Goal: Task Accomplishment & Management: Manage account settings

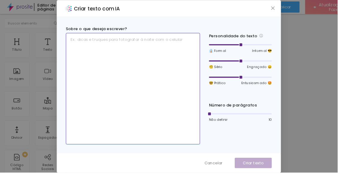
click at [177, 119] on textarea at bounding box center [141, 94] width 143 height 119
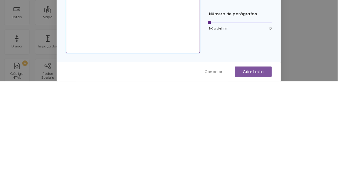
type textarea "Gostaria que escrevesse que somos fotógrafos profissionais de família com foco …"
click at [225, 177] on font "Criar texto" at bounding box center [270, 174] width 22 height 6
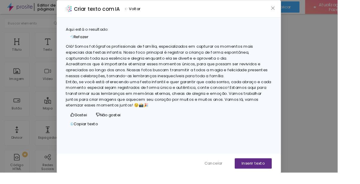
click at [115, 50] on font "Olá! Somos fotógrafos profissionais de família, especializados em capturar os m…" at bounding box center [170, 56] width 200 height 19
click at [99, 51] on font "Olá! Somos fotógrafos profissionais de família, especializados em capturar os m…" at bounding box center [170, 56] width 200 height 19
click at [103, 53] on font "Olá! Somos fotógrafos profissionais de família, especializados em capturar os m…" at bounding box center [170, 56] width 200 height 19
click at [151, 78] on font "Acreditamos que é importante eternizar esses momentos únicos, para que possam s…" at bounding box center [178, 74] width 216 height 19
click at [104, 135] on font "Copiar texto" at bounding box center [91, 132] width 26 height 6
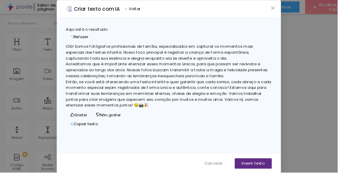
click at [225, 115] on font "Então, se você está oferecendo uma festa infantil e quer garantir que cada sorr…" at bounding box center [180, 99] width 220 height 31
click at [225, 177] on font "Inserir texto" at bounding box center [269, 174] width 24 height 6
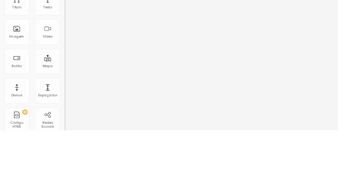
scroll to position [7, 0]
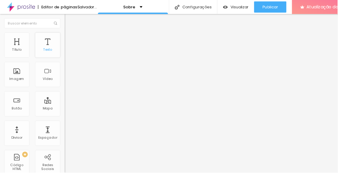
click at [50, 40] on div "Texto" at bounding box center [50, 48] width 27 height 27
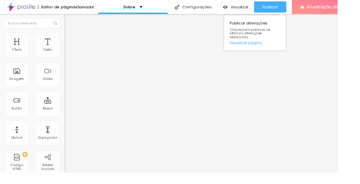
scroll to position [0, 0]
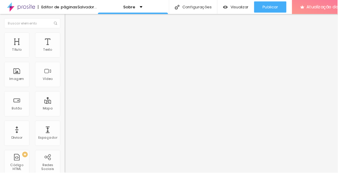
click at [82, 7] on font "Salvador..." at bounding box center [92, 7] width 21 height 6
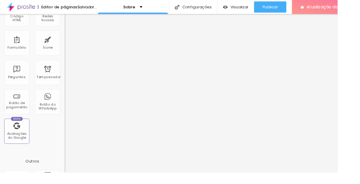
scroll to position [200, 0]
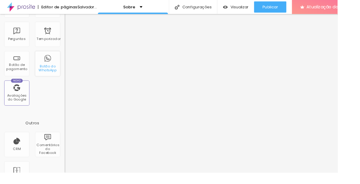
click at [53, 67] on div "Botão do WhatsApp" at bounding box center [50, 68] width 27 height 27
click at [46, 76] on font "Botão do WhatsApp" at bounding box center [50, 72] width 19 height 9
click at [55, 70] on font "Botão do WhatsApp" at bounding box center [50, 72] width 19 height 9
click at [54, 71] on font "Botão do WhatsApp" at bounding box center [50, 72] width 19 height 9
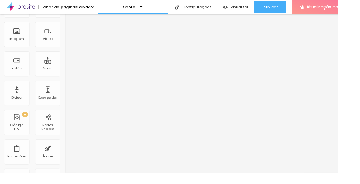
scroll to position [0, 0]
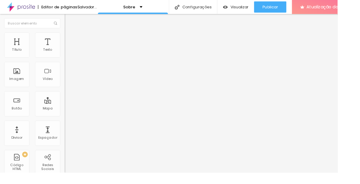
click at [74, 41] on font "Estilo" at bounding box center [78, 38] width 9 height 5
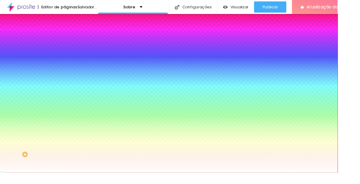
click at [69, 54] on div "Adicionar imagem" at bounding box center [103, 52] width 69 height 4
click at [69, 55] on span "Adicionar imagem" at bounding box center [88, 52] width 39 height 5
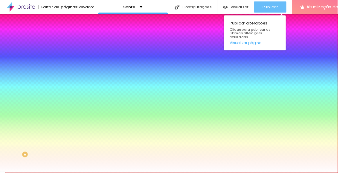
click at [225, 4] on font "Publicar" at bounding box center [288, 7] width 16 height 6
click at [225, 4] on button "Publicar" at bounding box center [288, 7] width 34 height 12
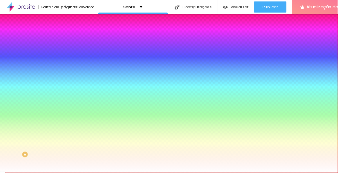
click at [73, 22] on img "button" at bounding box center [75, 21] width 5 height 5
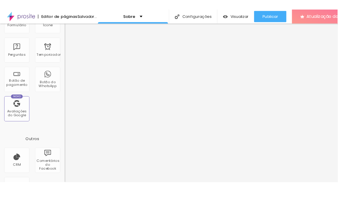
scroll to position [200, 0]
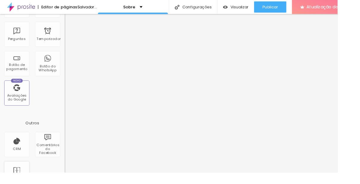
click at [18, 184] on div "Antes/Depois" at bounding box center [17, 185] width 27 height 27
click at [225, 10] on font "Atualização do Fazer" at bounding box center [349, 7] width 47 height 6
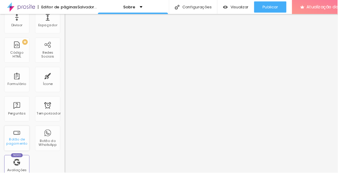
scroll to position [118, 0]
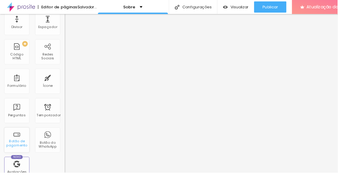
click at [18, 150] on font "Botão de pagamento" at bounding box center [18, 152] width 22 height 9
click at [24, 146] on div "Botão de pagamento" at bounding box center [17, 149] width 27 height 27
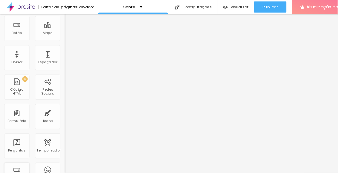
scroll to position [0, 0]
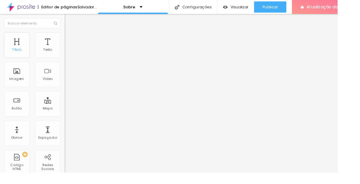
click at [18, 41] on div "Título" at bounding box center [17, 48] width 27 height 27
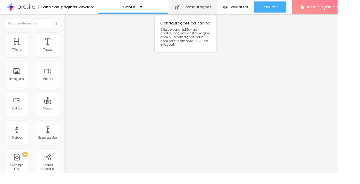
click at [225, 7] on font "Configurações" at bounding box center [209, 7] width 31 height 6
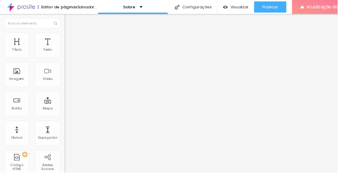
scroll to position [16, 0]
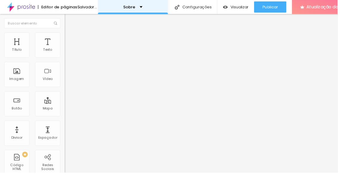
click at [179, 11] on div "Sobre" at bounding box center [141, 7] width 75 height 15
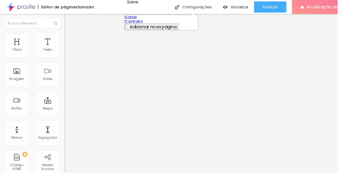
click at [152, 26] on link "Contato" at bounding box center [142, 23] width 19 height 6
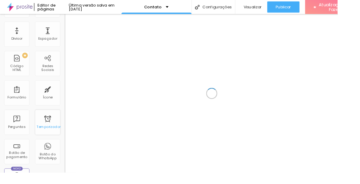
scroll to position [107, 0]
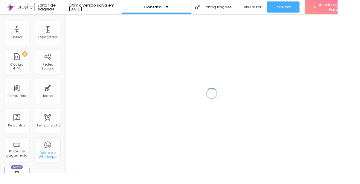
click at [56, 159] on div "Botão do WhatsApp" at bounding box center [50, 160] width 27 height 27
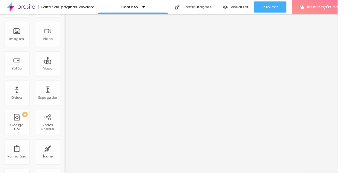
scroll to position [0, 0]
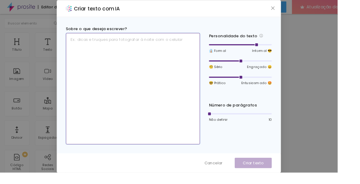
click at [207, 74] on textarea at bounding box center [141, 94] width 143 height 119
click at [194, 65] on textarea "Fale conosco e reserve a datab" at bounding box center [141, 94] width 143 height 119
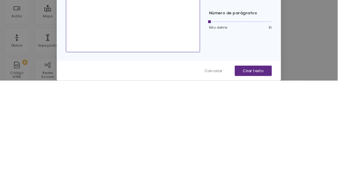
type textarea "Fale conosco e reserve a data para eternizar os melhores momentos"
click at [281, 177] on font "Criar texto" at bounding box center [270, 174] width 22 height 6
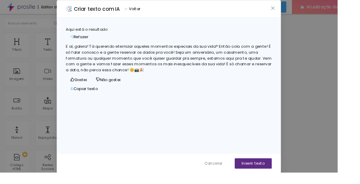
click at [94, 36] on font "Refazer" at bounding box center [86, 39] width 16 height 6
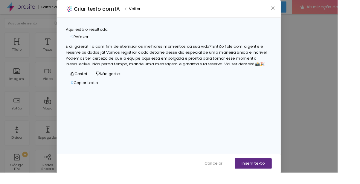
click at [359, 91] on div "Criar texto com IA Voltar Aqui está o resultado: Refazer E aí, galera! Tá com f…" at bounding box center [180, 92] width 360 height 184
click at [152, 14] on button "Voltar" at bounding box center [141, 9] width 22 height 9
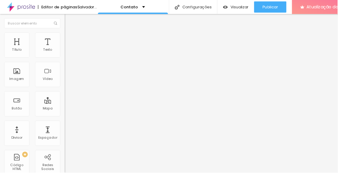
click at [69, 39] on img at bounding box center [71, 37] width 5 height 5
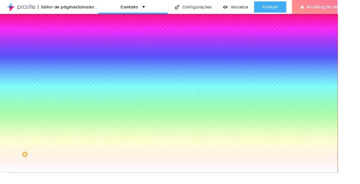
click at [69, 87] on input "#FFFFFF" at bounding box center [105, 84] width 72 height 6
click at [69, 62] on font "Nenhum" at bounding box center [77, 59] width 16 height 5
click at [74, 43] on font "Avançado" at bounding box center [84, 44] width 20 height 5
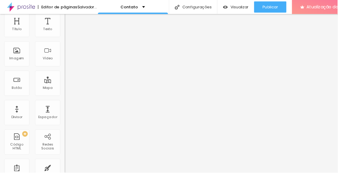
scroll to position [22, 0]
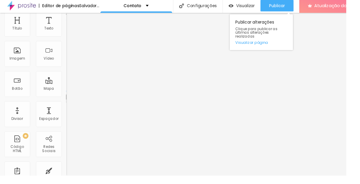
click at [296, 8] on font "Publicar" at bounding box center [288, 7] width 16 height 6
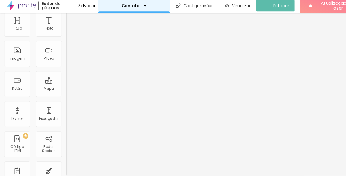
click at [152, 5] on div "Contato" at bounding box center [139, 7] width 26 height 4
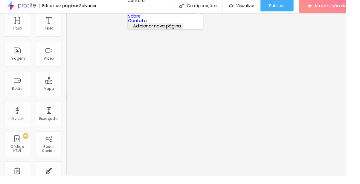
click at [190, 32] on button "Adicionar nova página" at bounding box center [161, 28] width 57 height 7
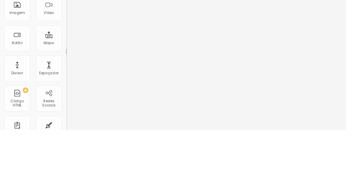
type input "GALERIA | PORTIFOLIO"
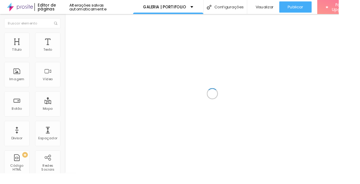
scroll to position [7, 0]
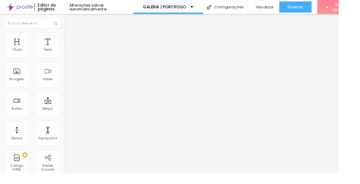
click at [73, 19] on img "button" at bounding box center [75, 21] width 5 height 5
click at [22, 73] on div "Imagem" at bounding box center [17, 79] width 27 height 27
click at [25, 72] on div "Imagem" at bounding box center [17, 79] width 27 height 27
click at [69, 55] on img at bounding box center [71, 57] width 4 height 4
click at [69, 41] on li "Avançado" at bounding box center [103, 44] width 69 height 6
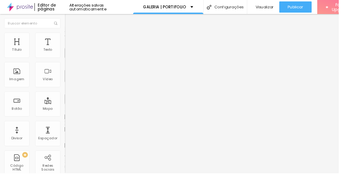
click at [69, 35] on img at bounding box center [71, 37] width 5 height 5
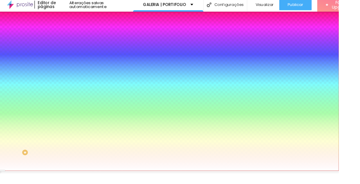
type input "27"
type input "56"
type input "100"
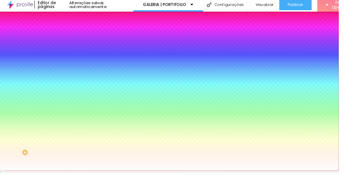
type input "100"
type input "132"
type input "143"
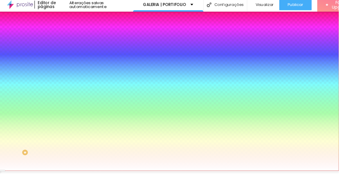
type input "164"
type input "175"
type input "184"
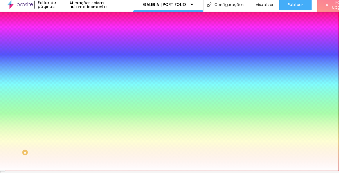
type input "184"
type input "193"
type input "200"
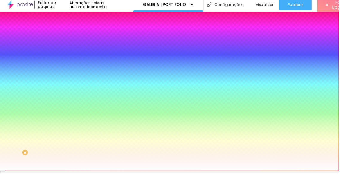
type input "197"
type input "184"
type input "170"
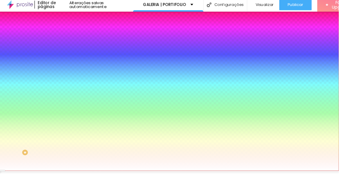
type input "170"
type input "154"
type input "136"
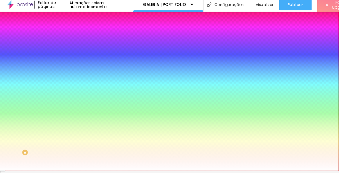
type input "121"
type input "105"
type input "91"
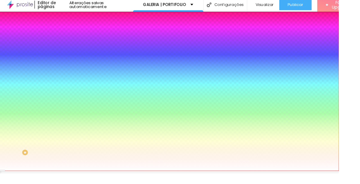
type input "91"
type input "76"
type input "60"
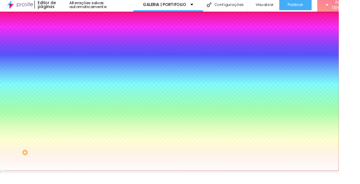
type input "44"
type input "34"
type input "20"
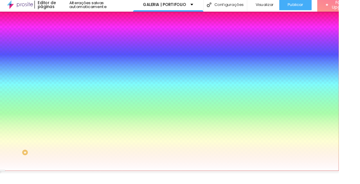
type input "20"
type input "5"
type input "0"
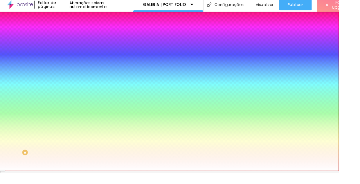
type input "0"
click at [73, 17] on img "button" at bounding box center [75, 19] width 5 height 5
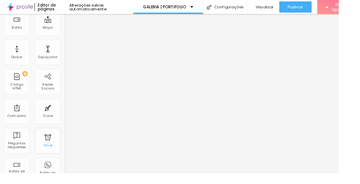
scroll to position [88, 0]
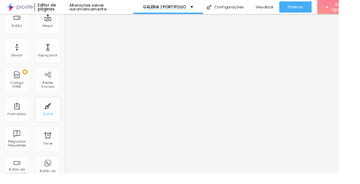
click at [51, 108] on div "Ícone" at bounding box center [50, 116] width 27 height 27
click at [49, 119] on div "Ícone" at bounding box center [51, 121] width 10 height 4
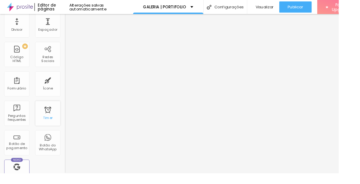
scroll to position [115, 0]
click at [47, 60] on div "Redes Sociais" at bounding box center [51, 63] width 24 height 9
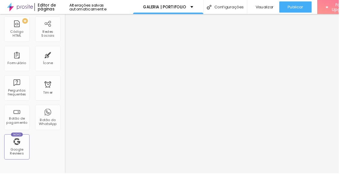
scroll to position [200, 0]
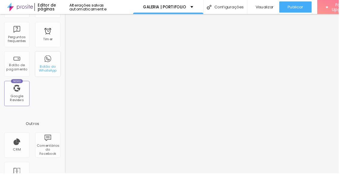
click at [57, 69] on div "Botão do WhatsApp" at bounding box center [51, 73] width 24 height 9
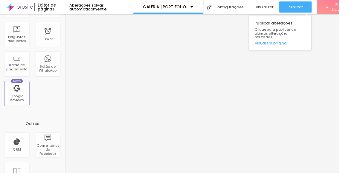
click at [320, 6] on span "Publicar" at bounding box center [314, 7] width 16 height 5
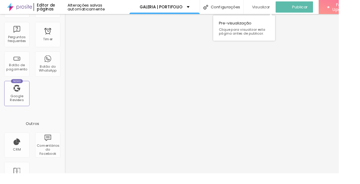
click at [280, 6] on span "Visualizar" at bounding box center [277, 7] width 19 height 5
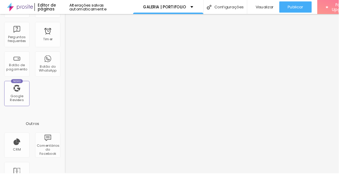
click at [126, 10] on div "Editor de páginas Alterações salvas automaticamente" at bounding box center [70, 7] width 141 height 15
click at [125, 9] on div "Alterações salvas automaticamente" at bounding box center [107, 7] width 67 height 8
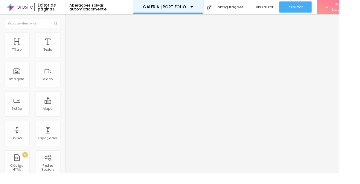
click at [197, 8] on div "GALERIA | PORTIFOLIO" at bounding box center [178, 7] width 53 height 4
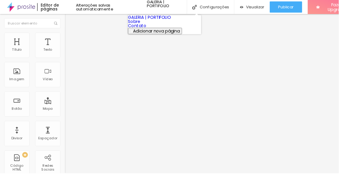
click at [149, 26] on link "Sobre" at bounding box center [142, 23] width 13 height 6
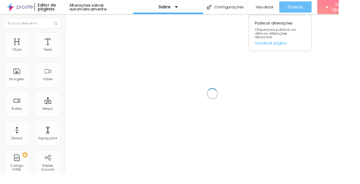
click at [285, 6] on span "Visualizar" at bounding box center [280, 7] width 19 height 5
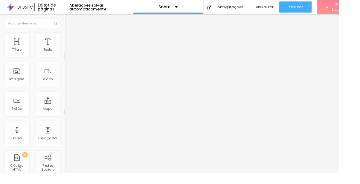
type input "1.5"
type input "1.3"
type input "1.2"
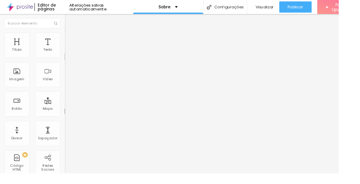
type input "1.2"
type input "1.1"
type input "1"
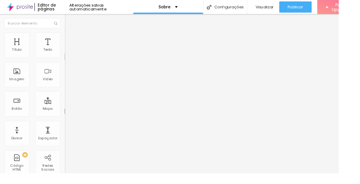
type input "1.1"
type input "1.2"
type input "1.3"
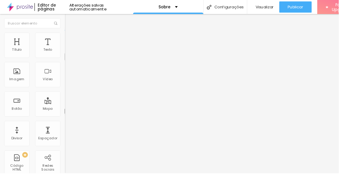
type input "1.3"
type input "1.4"
type input "1.5"
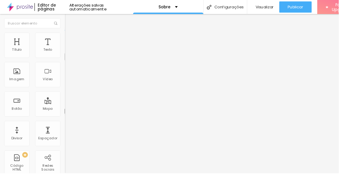
type input "1.4"
type input "1.3"
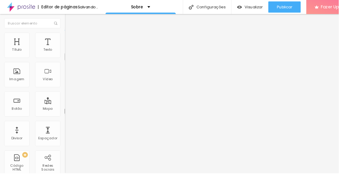
type input "1.3"
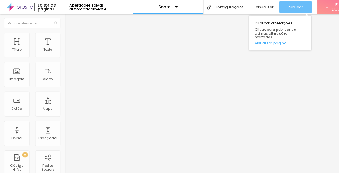
click at [317, 6] on span "Publicar" at bounding box center [314, 7] width 16 height 5
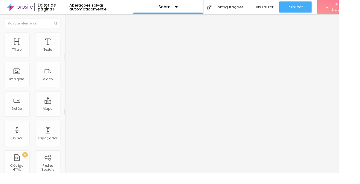
click at [69, 36] on img at bounding box center [71, 37] width 5 height 5
type input "8"
type input "25"
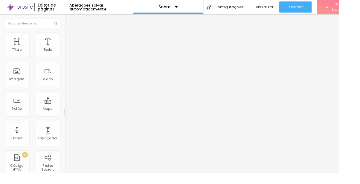
type input "27"
type input "30"
type input "31"
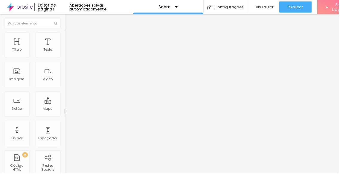
type input "31"
type input "34"
type input "36"
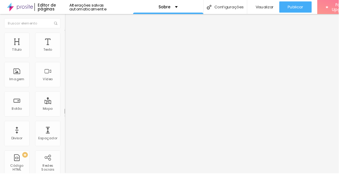
type input "40"
type input "41"
type input "44"
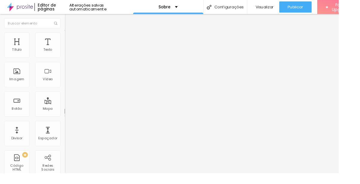
type input "44"
type input "47"
type input "48"
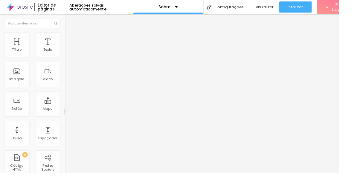
type input "49"
type input "50"
type input "51"
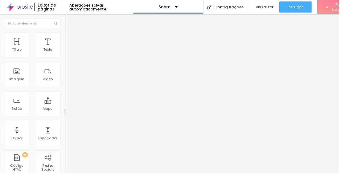
type input "51"
type input "52"
type input "51"
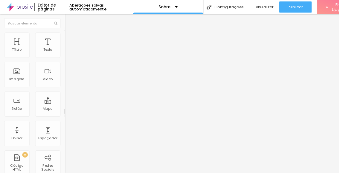
type input "50"
type input "49"
type input "48"
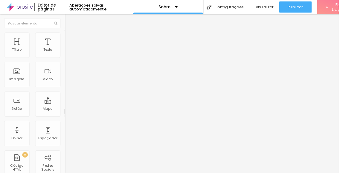
type input "48"
type input "47"
type input "46"
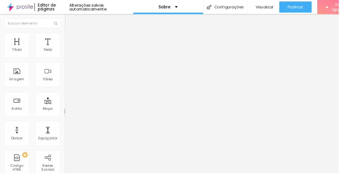
type input "45"
type input "44"
type input "43"
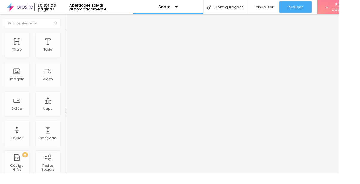
type input "43"
type input "42"
type input "41"
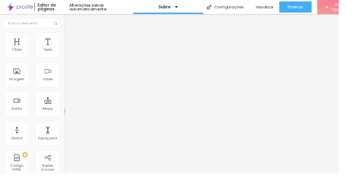
type input "40"
type input "39"
type input "38"
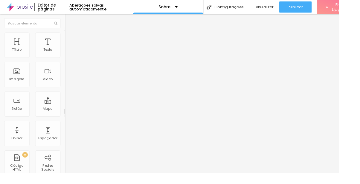
type input "38"
type input "37"
type input "36"
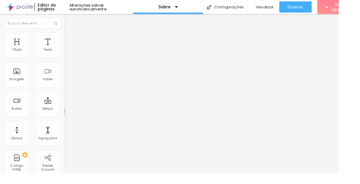
type input "35"
type input "34"
type input "33"
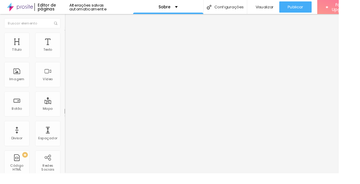
type input "33"
type input "32"
type input "31"
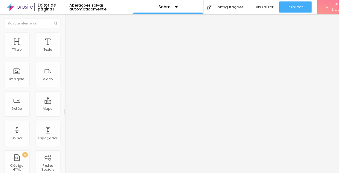
type input "30"
type input "29"
type input "28"
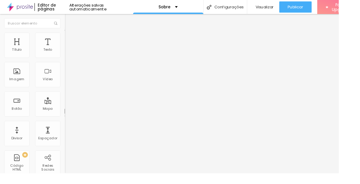
type input "28"
type input "27"
type input "26"
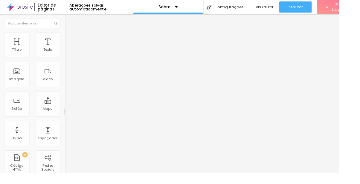
type input "25"
type input "24"
type input "23"
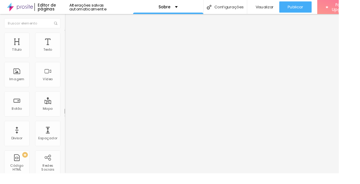
type input "23"
type input "22"
type input "21"
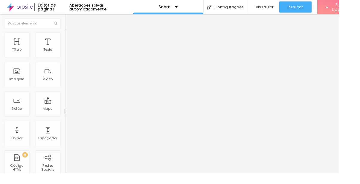
type input "20"
type input "19"
type input "18"
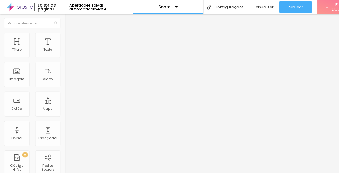
type input "18"
type input "17"
type input "16"
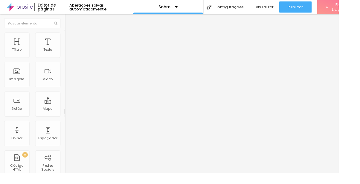
type input "15"
type input "14"
type input "13"
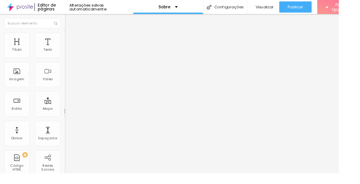
type input "13"
type input "12"
type input "11"
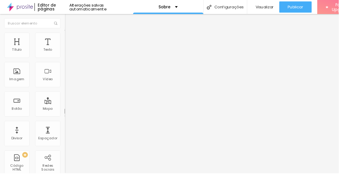
type input "10"
type input "9"
type input "10"
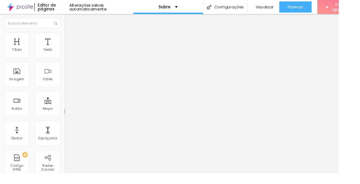
type input "10"
type input "11"
type input "12"
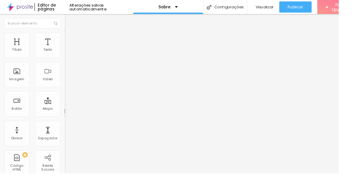
type input "13"
type input "12"
type input "13"
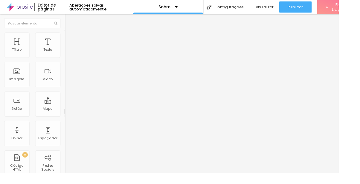
type input "13"
type input "14"
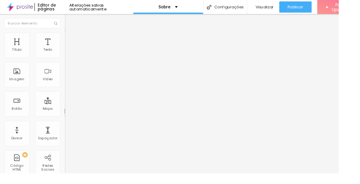
type input "26"
type input "34"
type input "38"
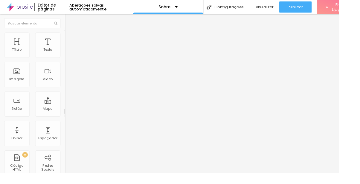
type input "38"
type input "39"
type input "44"
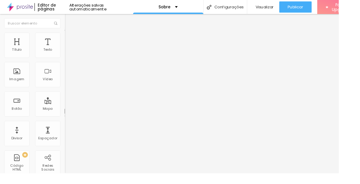
type input "46"
type input "48"
type input "49"
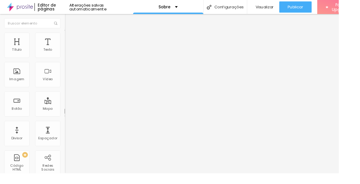
type input "49"
type input "51"
type input "52"
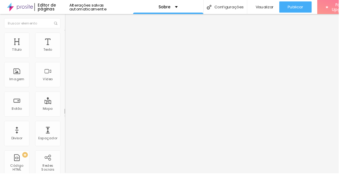
type input "53"
type input "54"
type input "55"
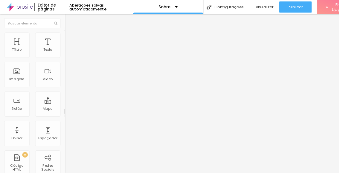
type input "55"
type input "56"
type input "57"
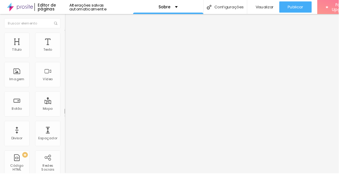
type input "58"
type input "59"
type input "58"
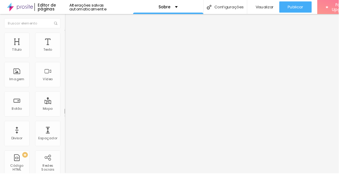
type input "58"
type input "57"
type input "56"
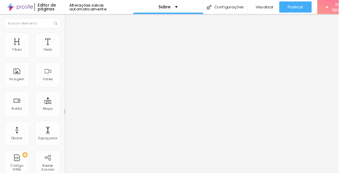
type input "55"
click at [186, 7] on div "Sobre" at bounding box center [178, 7] width 75 height 15
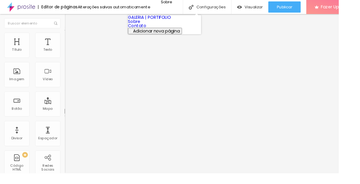
click at [155, 30] on link "Contato" at bounding box center [145, 27] width 19 height 6
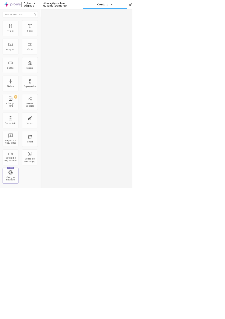
click at [24, 3] on img at bounding box center [20, 7] width 27 height 15
